Goal: Transaction & Acquisition: Subscribe to service/newsletter

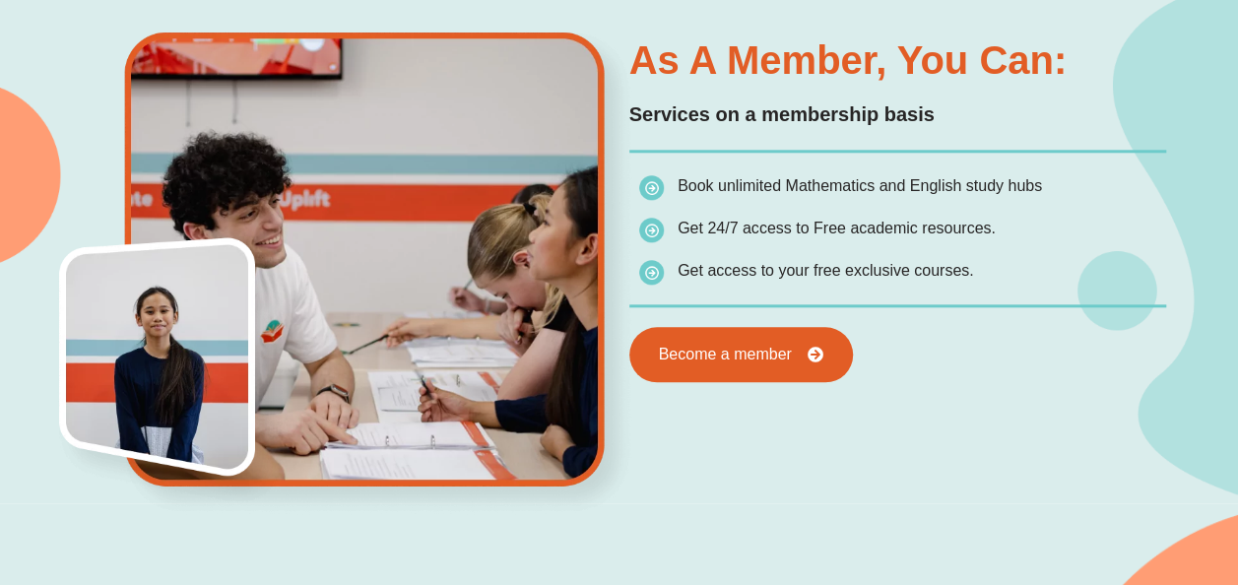
scroll to position [971, 0]
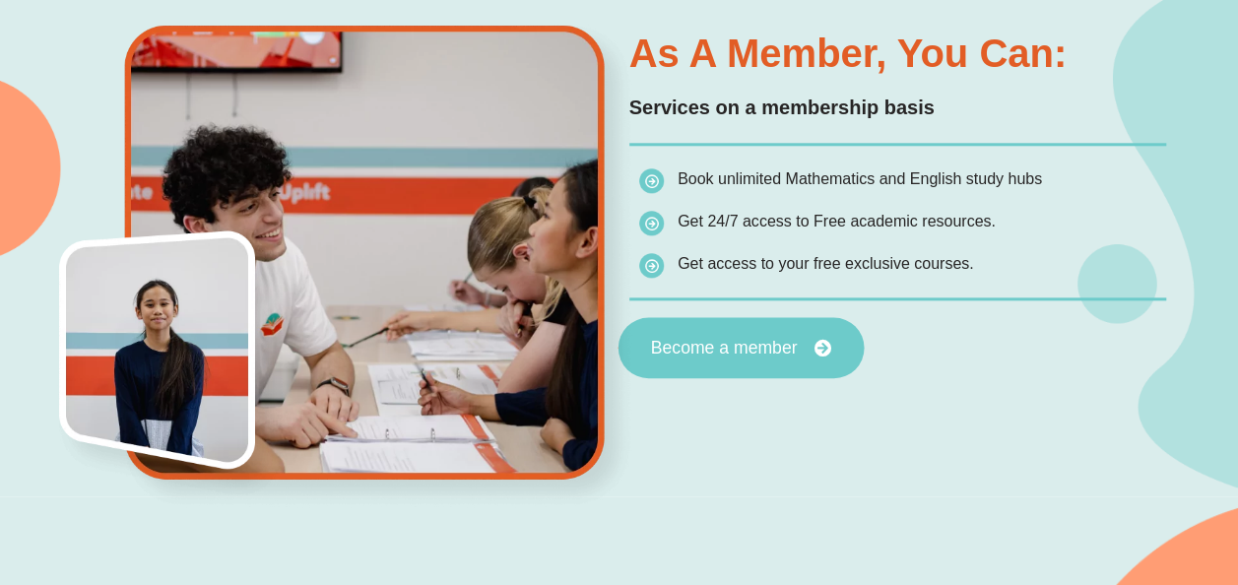
click at [723, 351] on span "Become a member" at bounding box center [723, 349] width 147 height 18
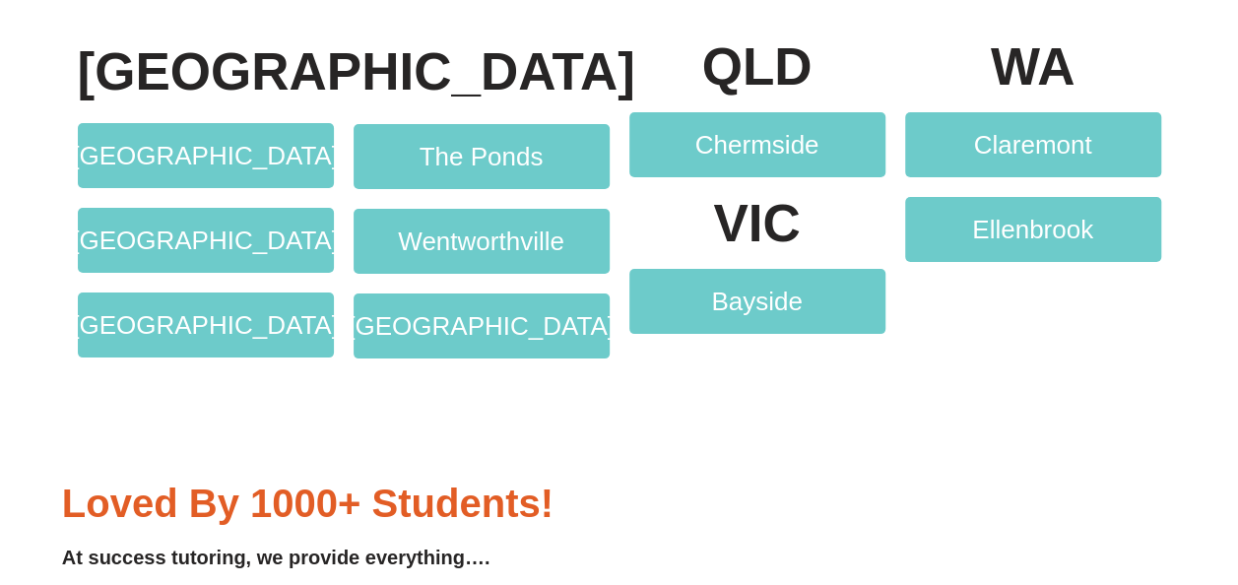
scroll to position [3607, 0]
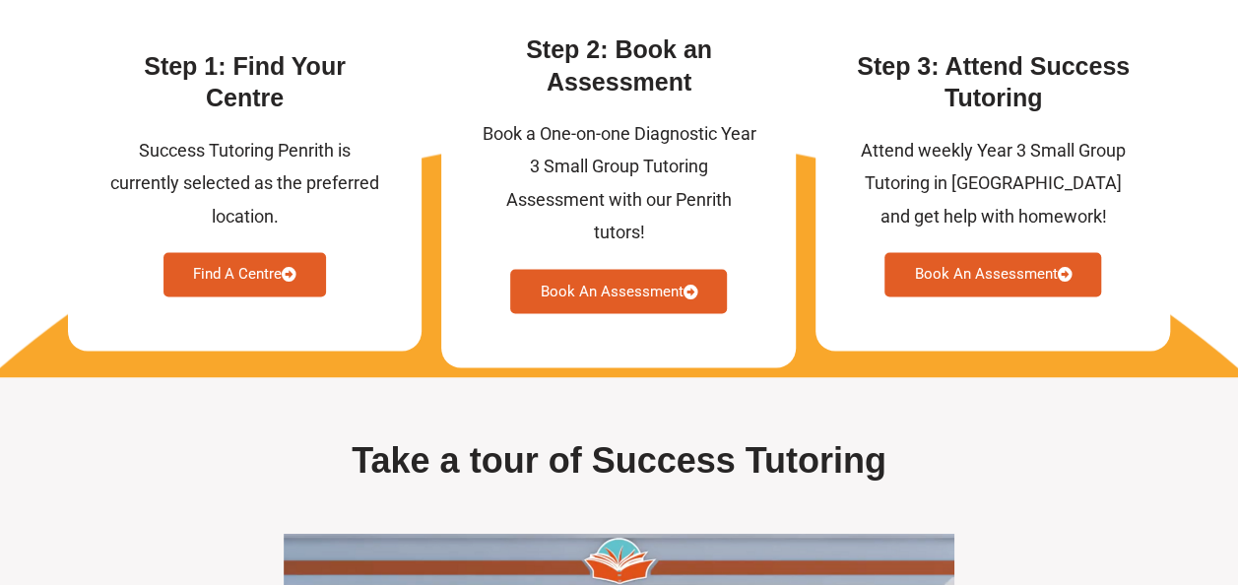
scroll to position [5279, 0]
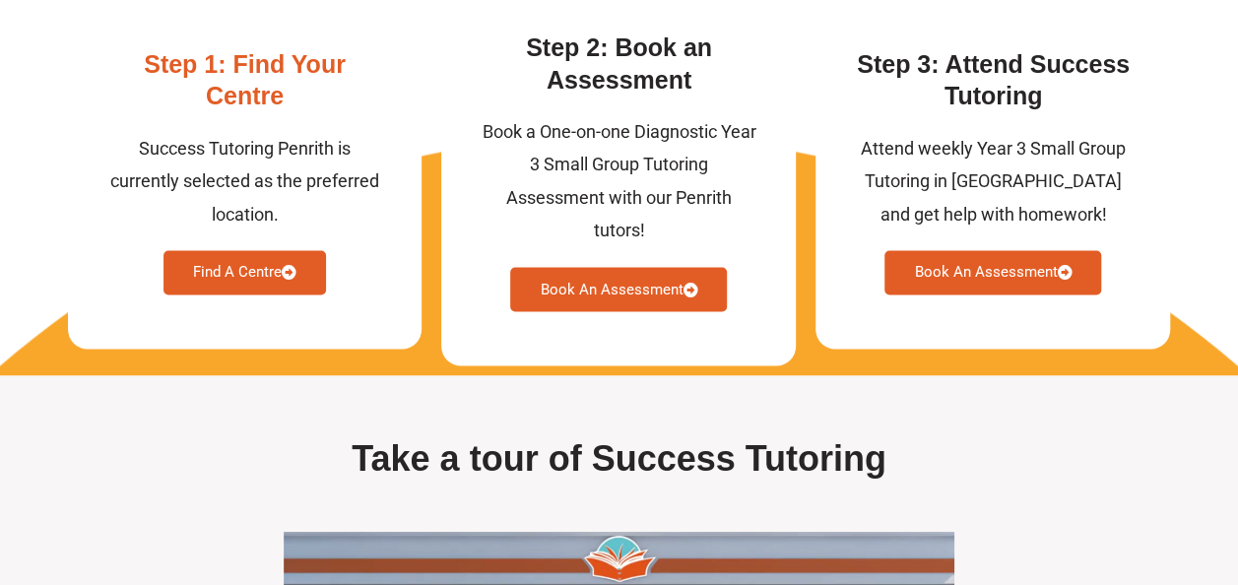
click at [225, 294] on link "Find A Centre" at bounding box center [245, 272] width 163 height 44
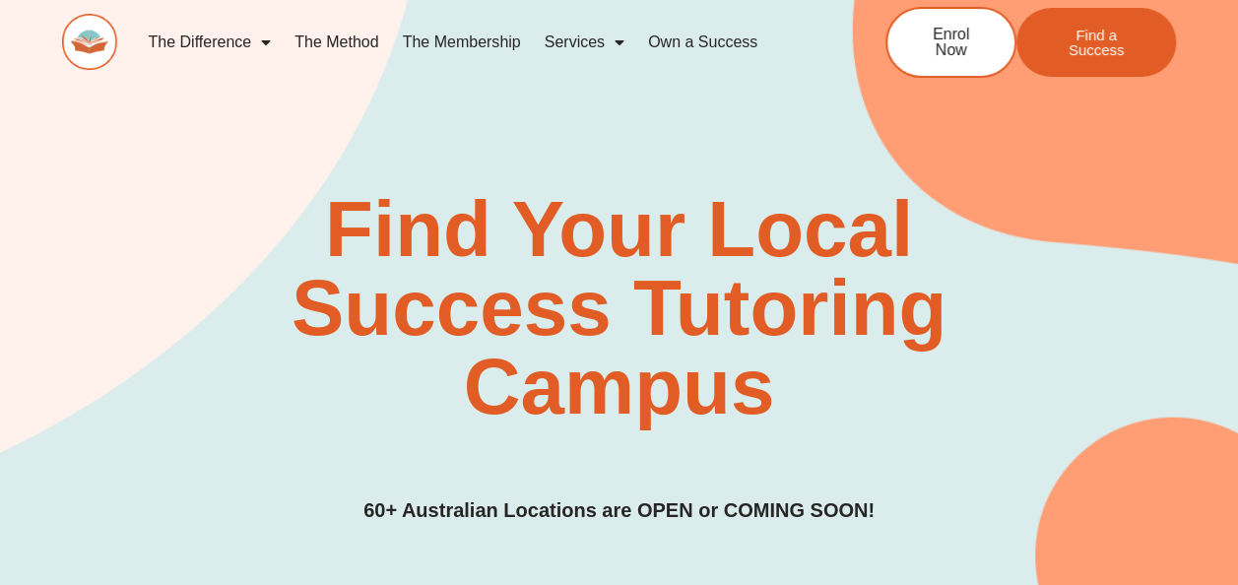
click at [480, 42] on link "The Membership" at bounding box center [462, 42] width 142 height 45
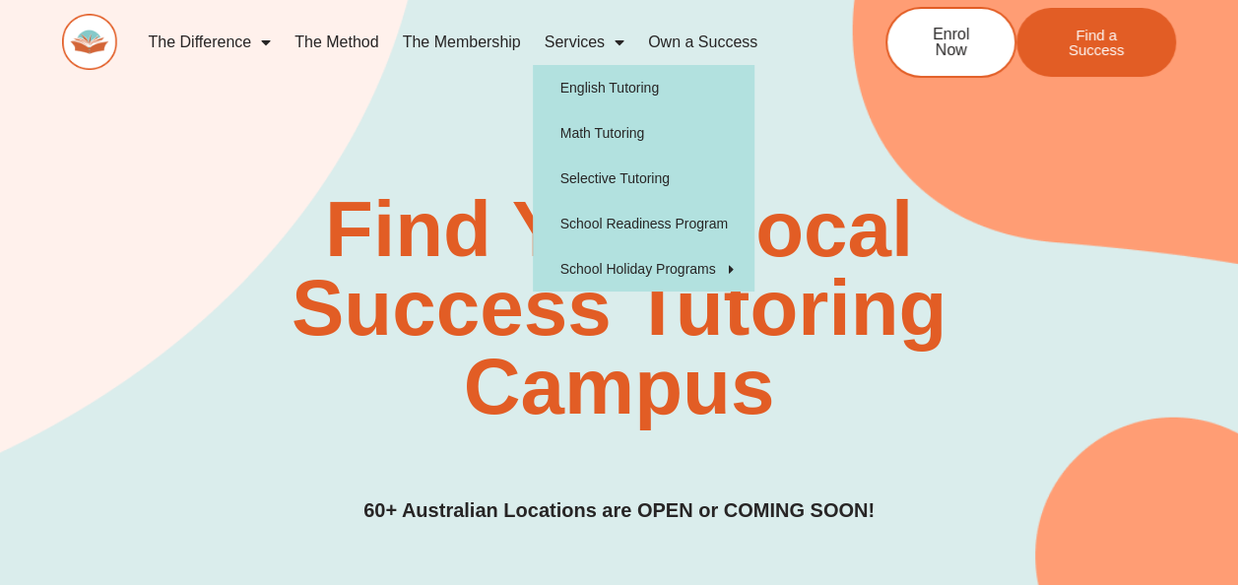
click at [573, 47] on link "Services" at bounding box center [584, 42] width 103 height 45
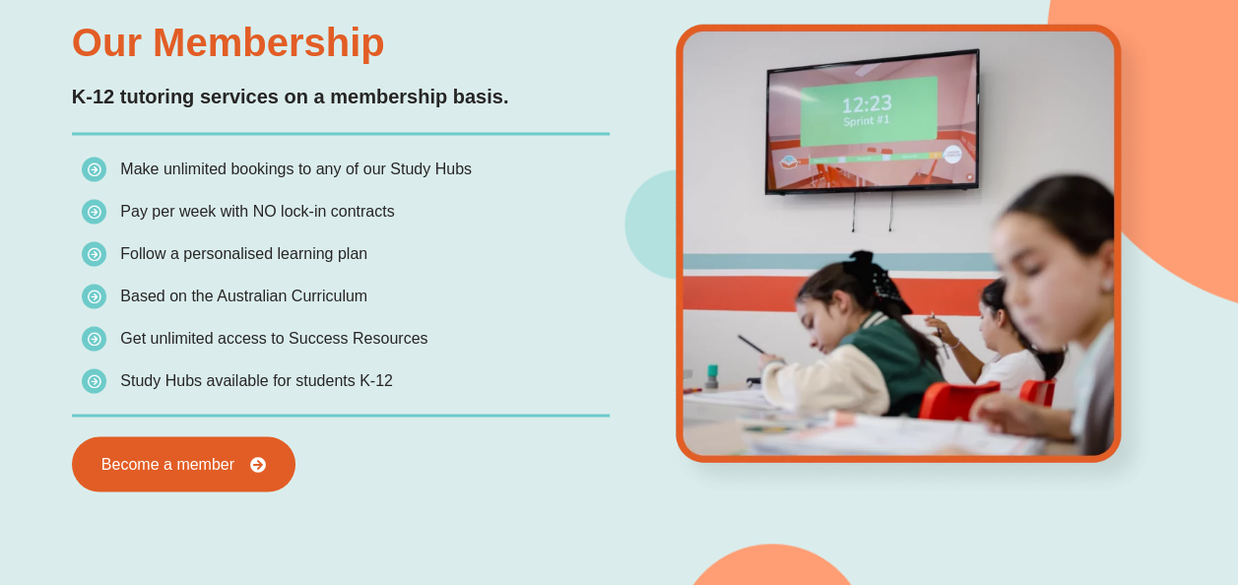
scroll to position [1721, 0]
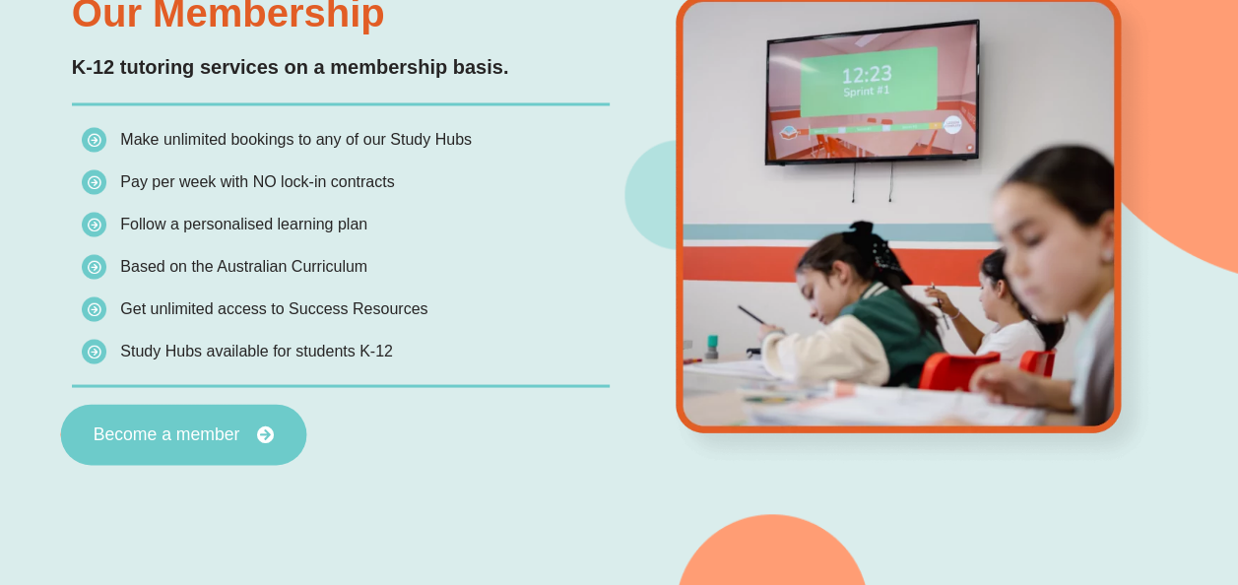
click at [260, 412] on link "Become a member" at bounding box center [183, 434] width 246 height 61
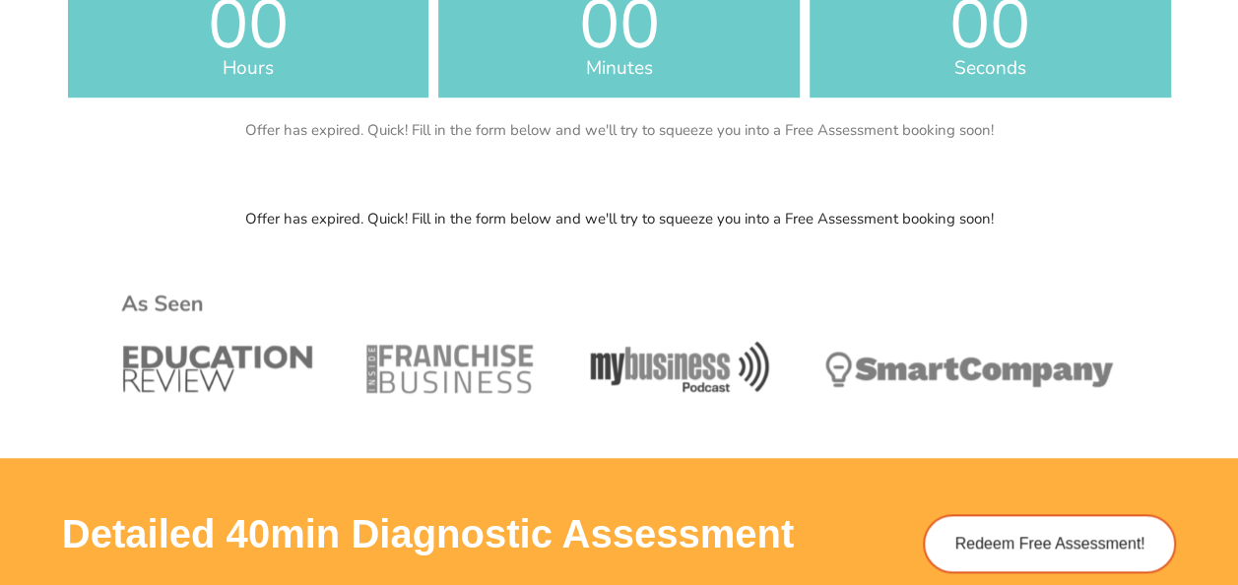
scroll to position [658, 0]
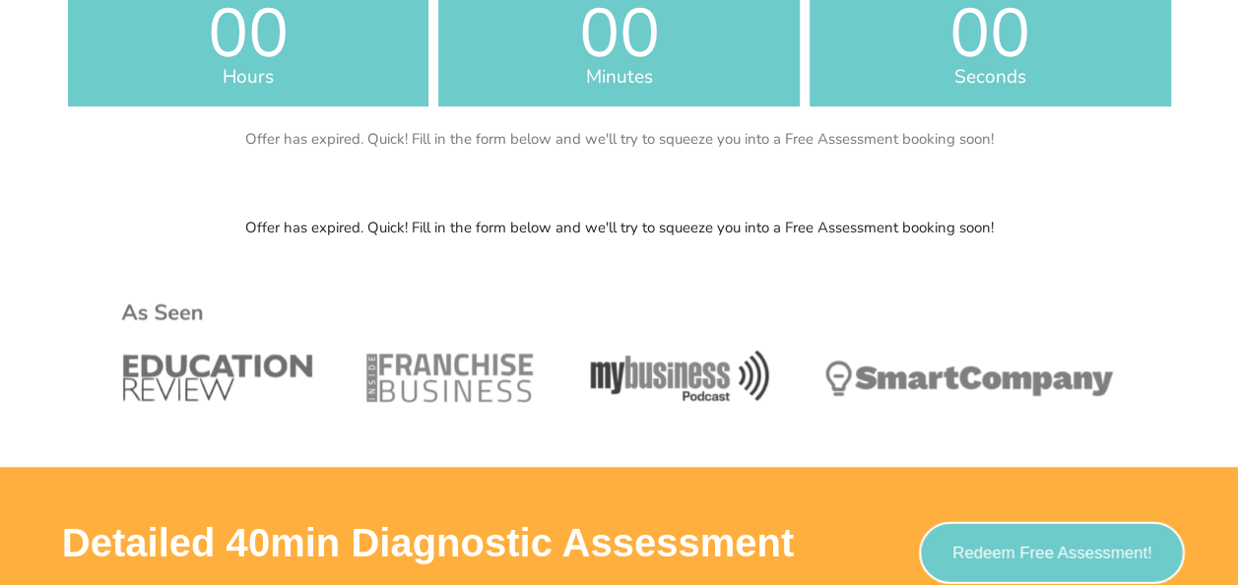
click at [985, 545] on span "Redeem Free Assessment!" at bounding box center [1052, 553] width 200 height 17
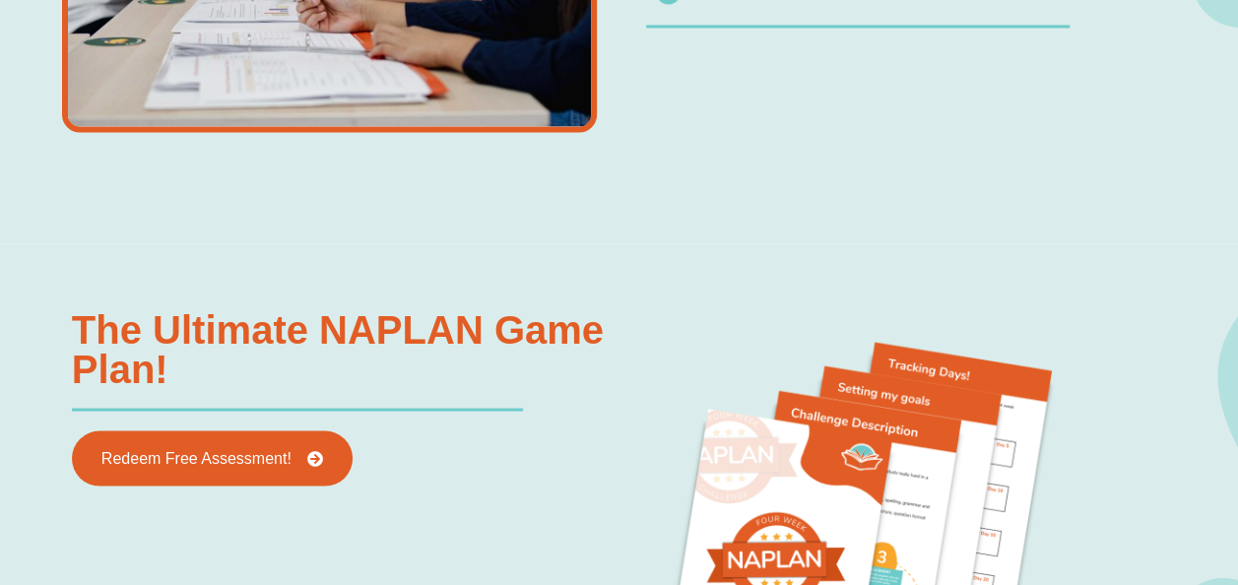
scroll to position [1808, 0]
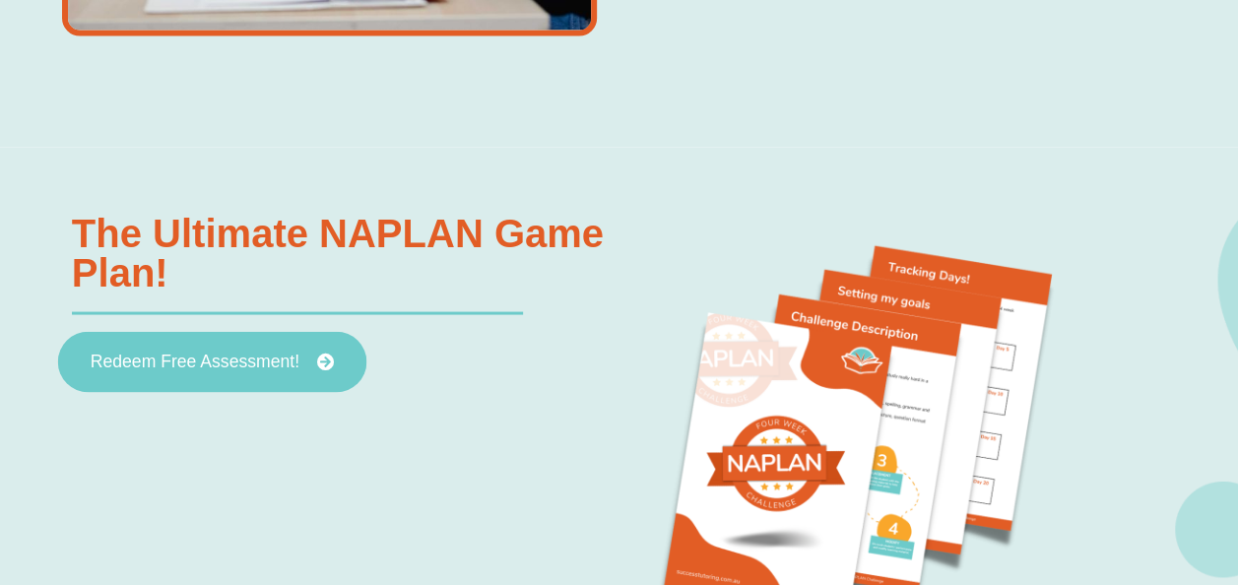
click at [259, 353] on span "Redeem Free Assessment!" at bounding box center [195, 362] width 209 height 18
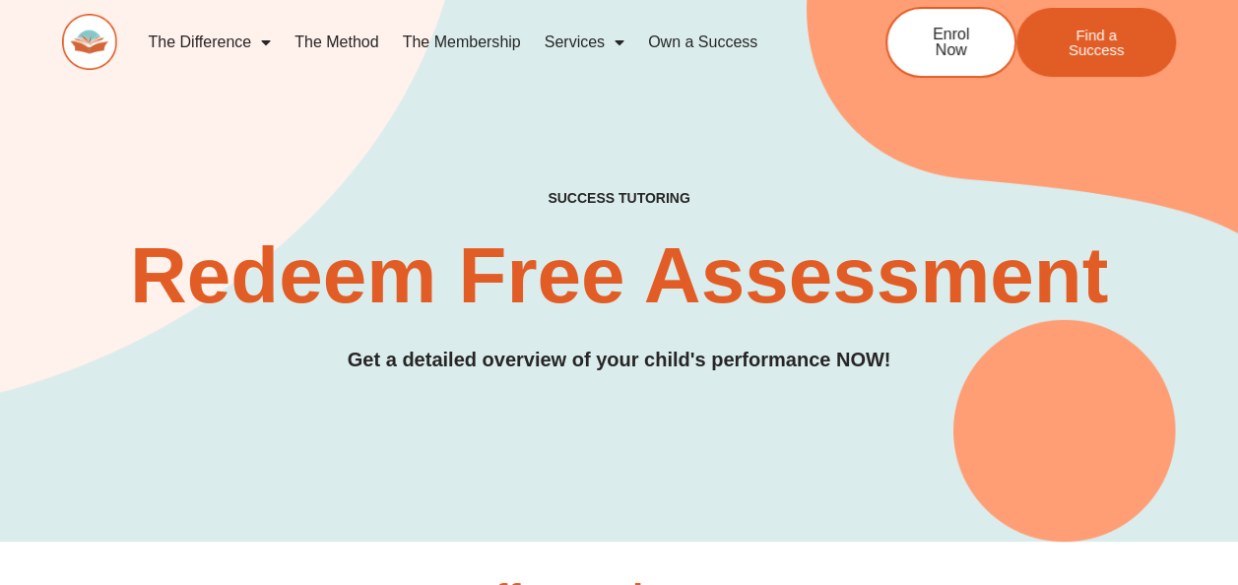
click at [470, 41] on link "The Membership" at bounding box center [462, 42] width 142 height 45
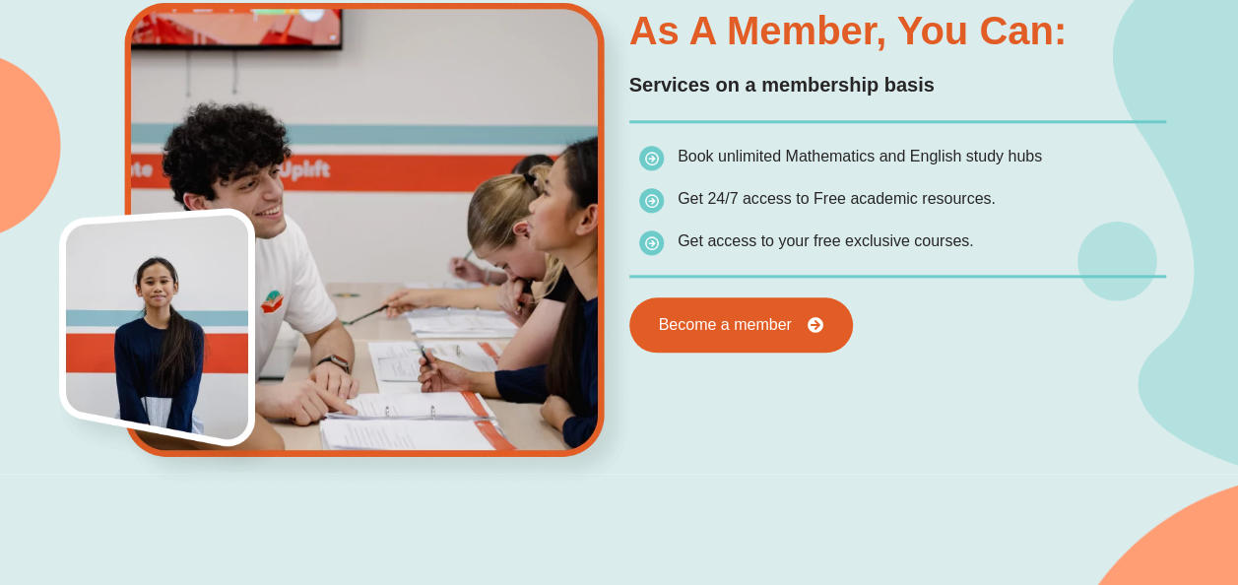
scroll to position [1030, 0]
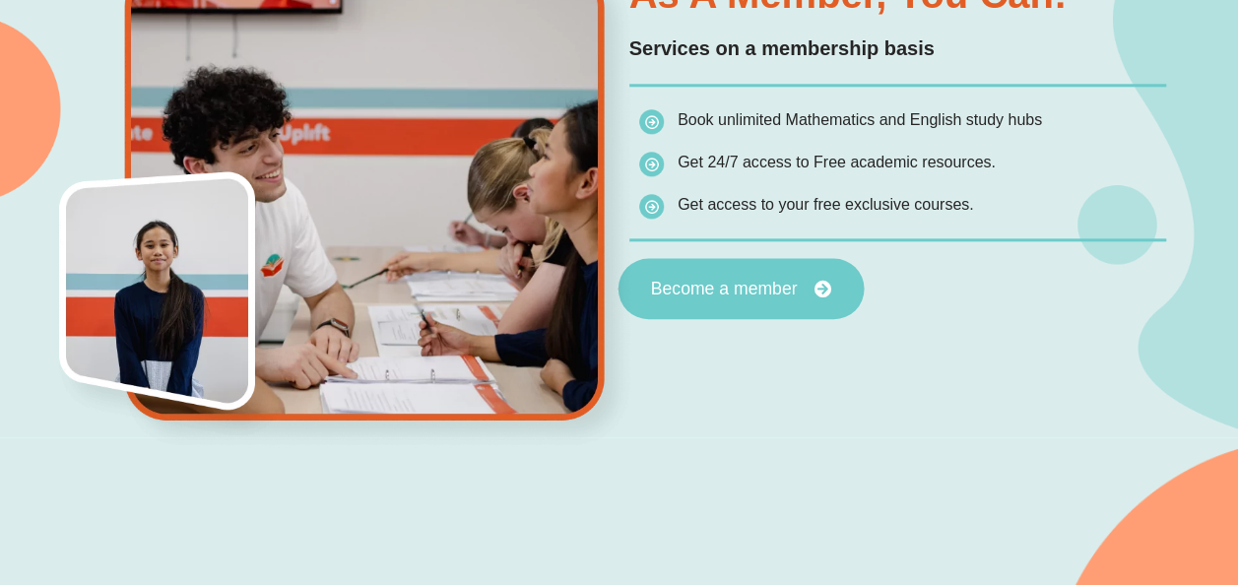
click at [729, 284] on span "Become a member" at bounding box center [723, 290] width 147 height 18
